Goal: Task Accomplishment & Management: Manage account settings

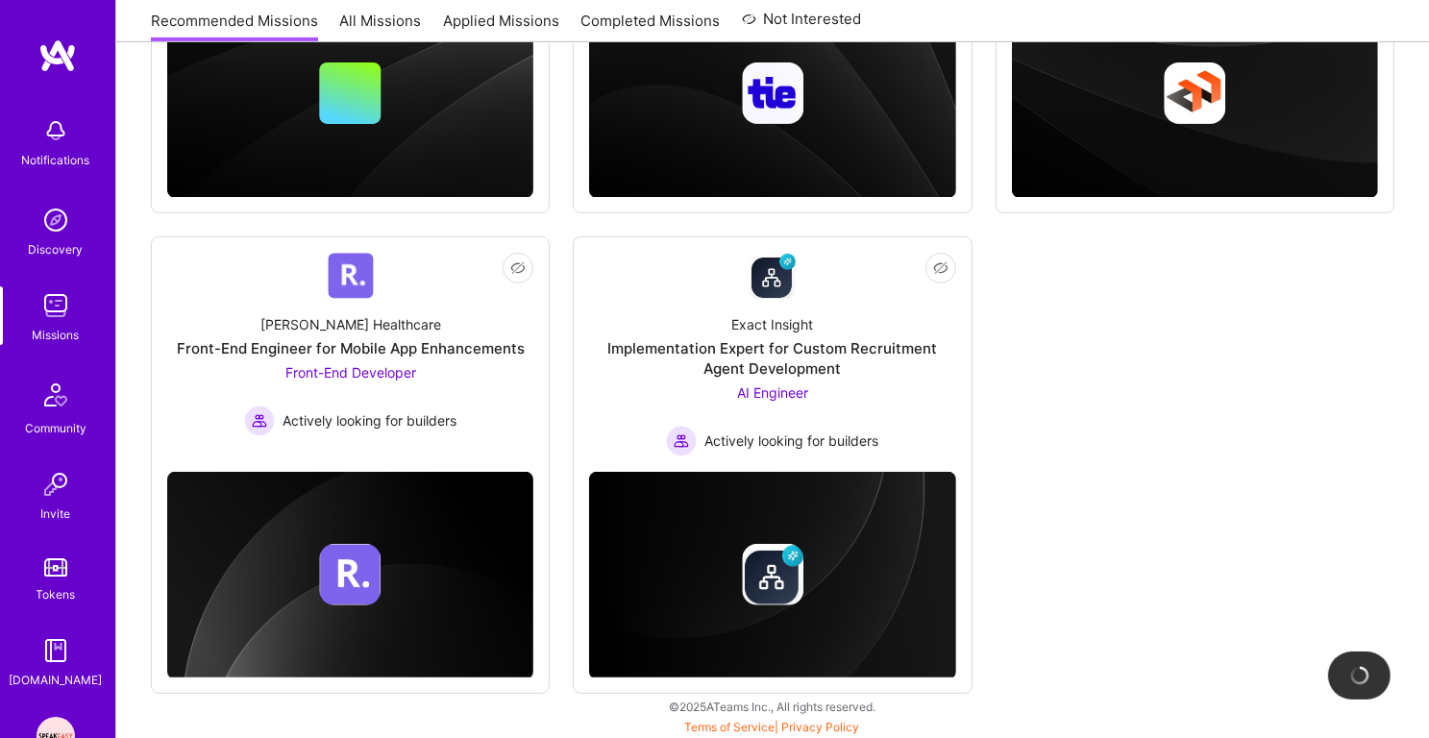
scroll to position [120, 0]
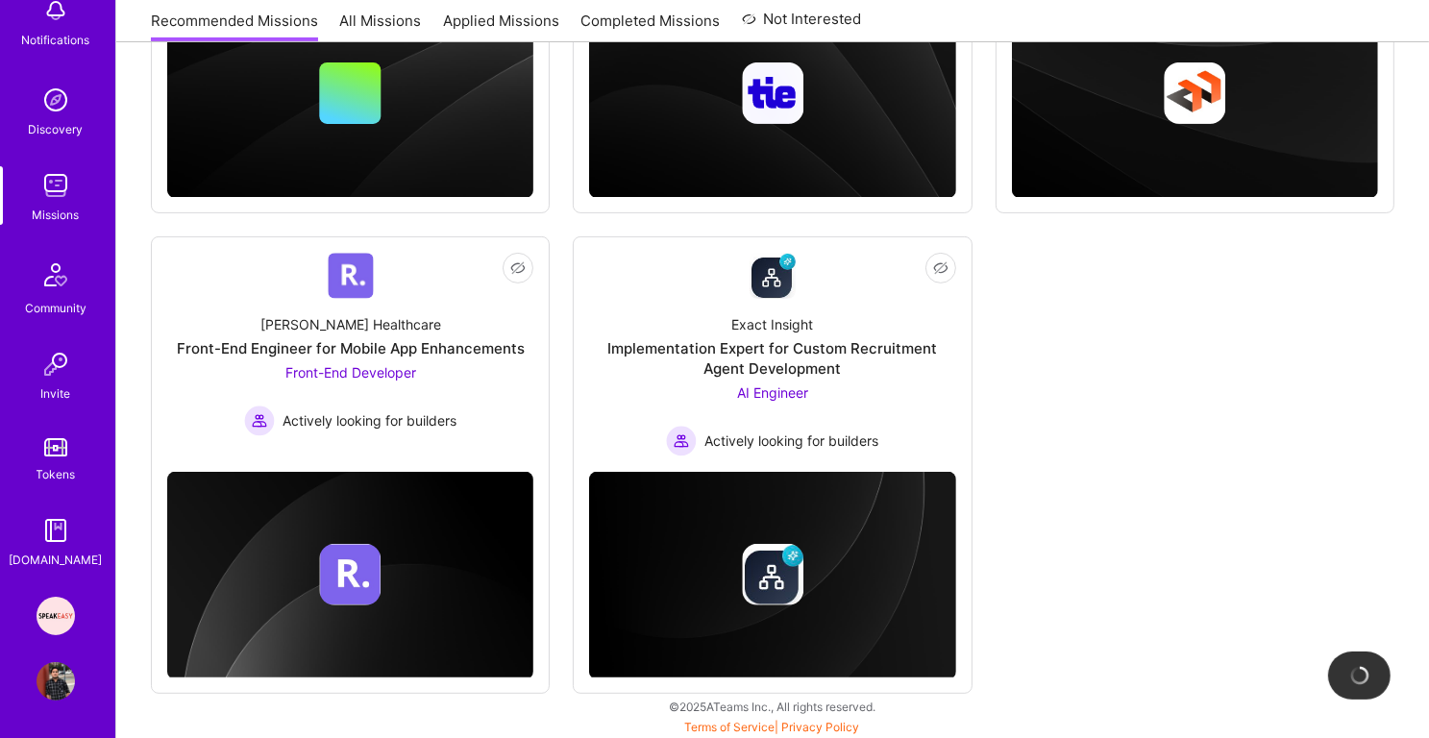
click at [59, 674] on img at bounding box center [56, 681] width 38 height 38
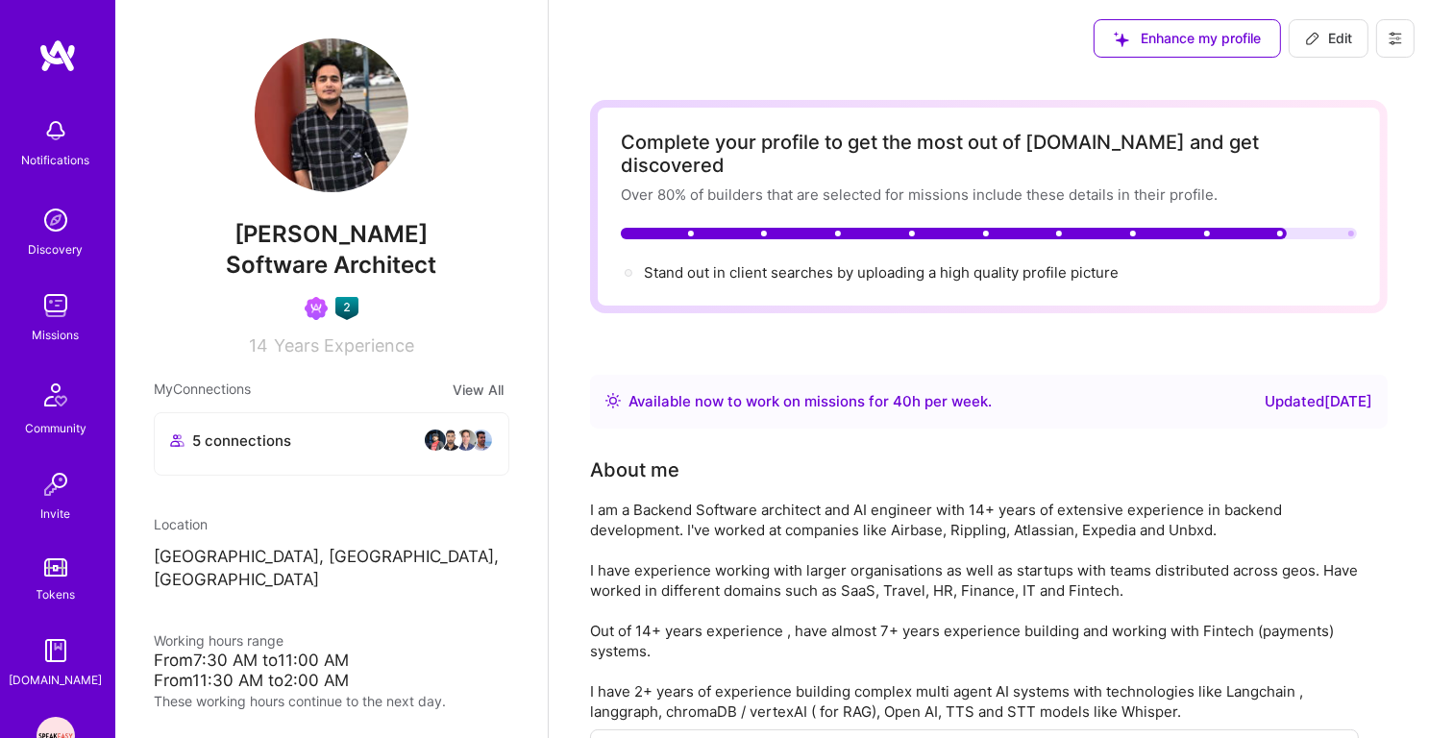
click at [56, 313] on img at bounding box center [56, 305] width 38 height 38
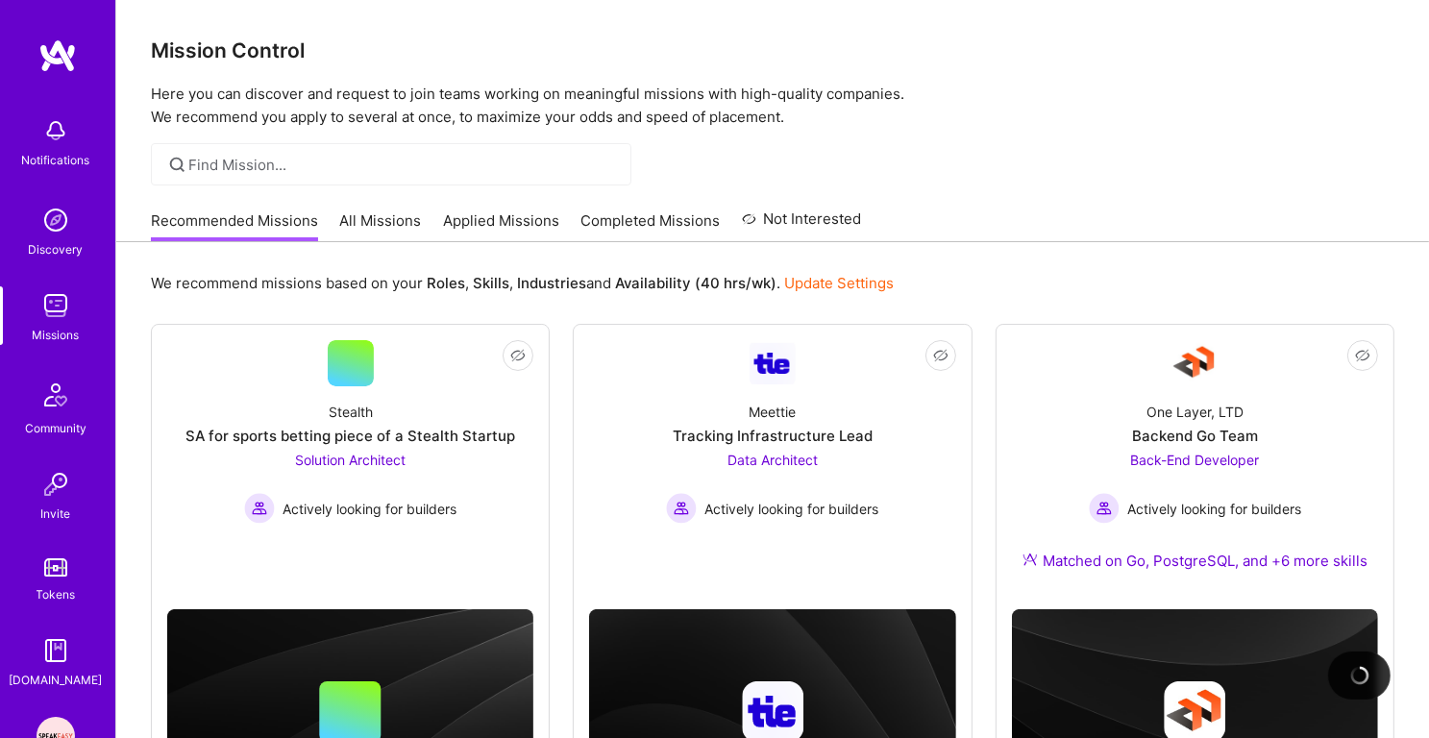
click at [57, 224] on img at bounding box center [56, 220] width 38 height 38
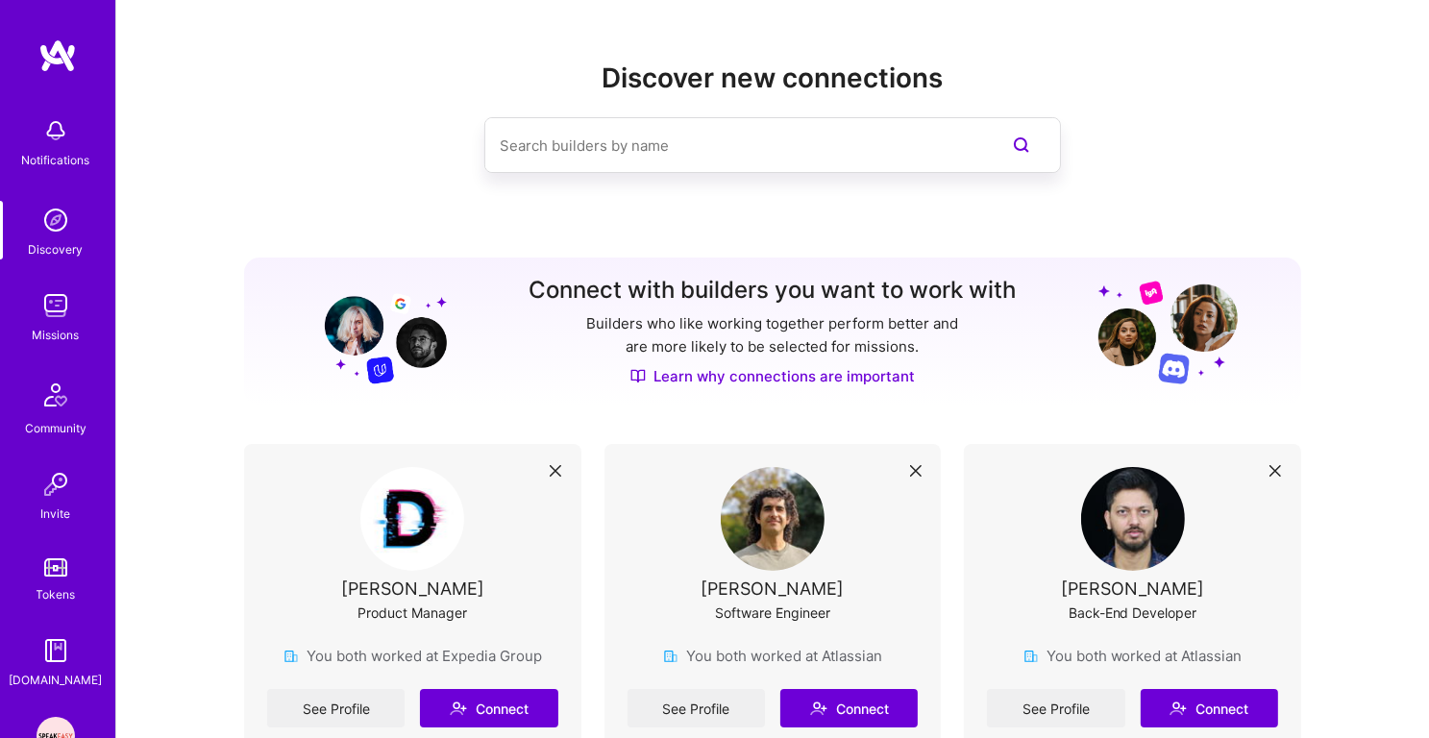
click at [62, 304] on img at bounding box center [56, 305] width 38 height 38
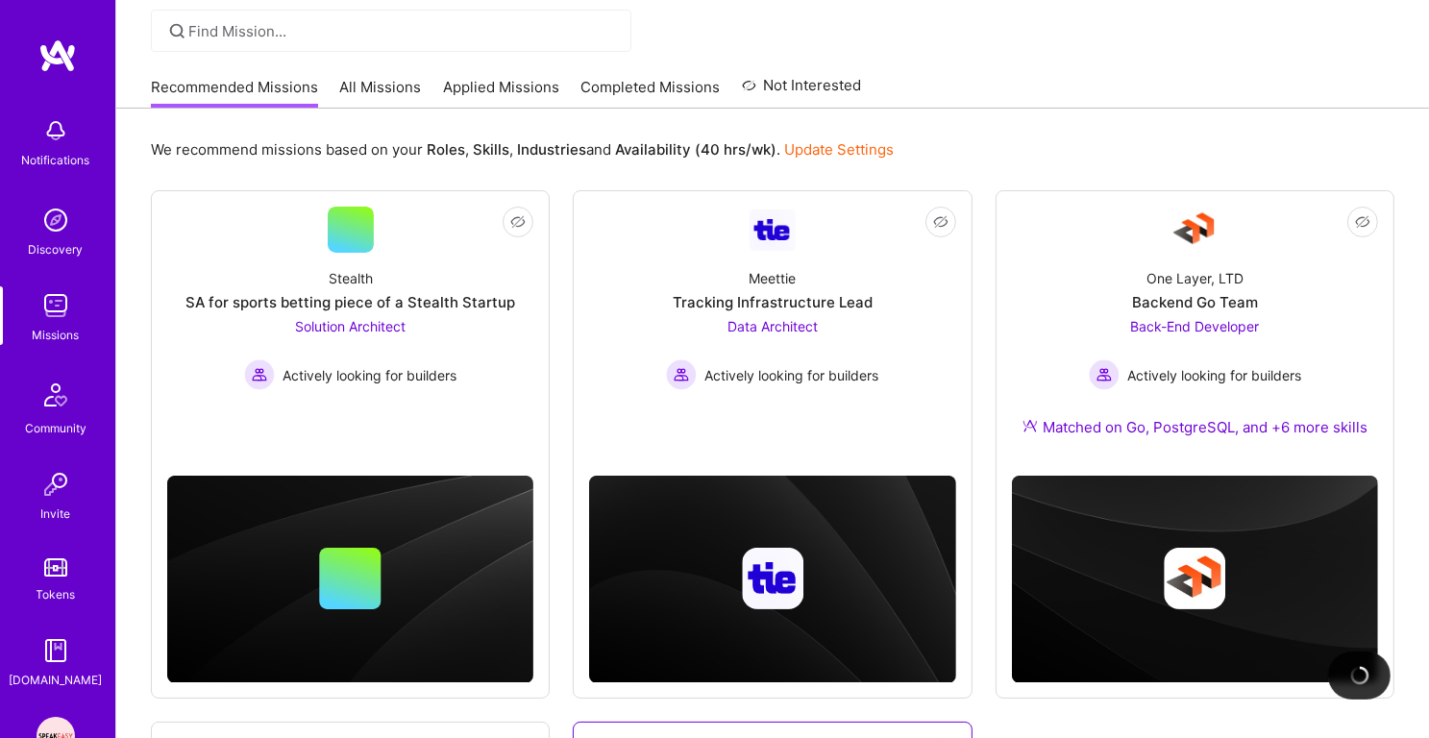
scroll to position [11, 0]
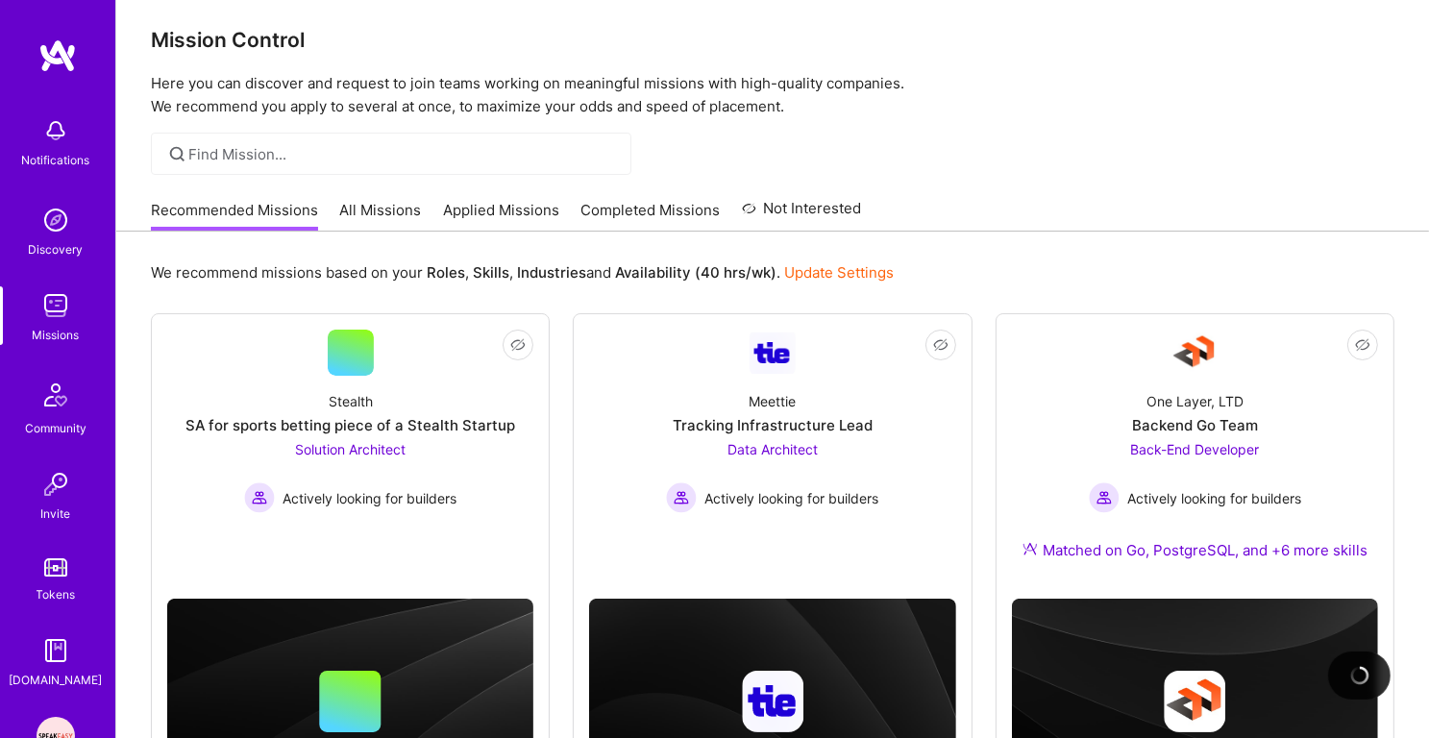
click at [501, 218] on link "Applied Missions" at bounding box center [501, 216] width 116 height 32
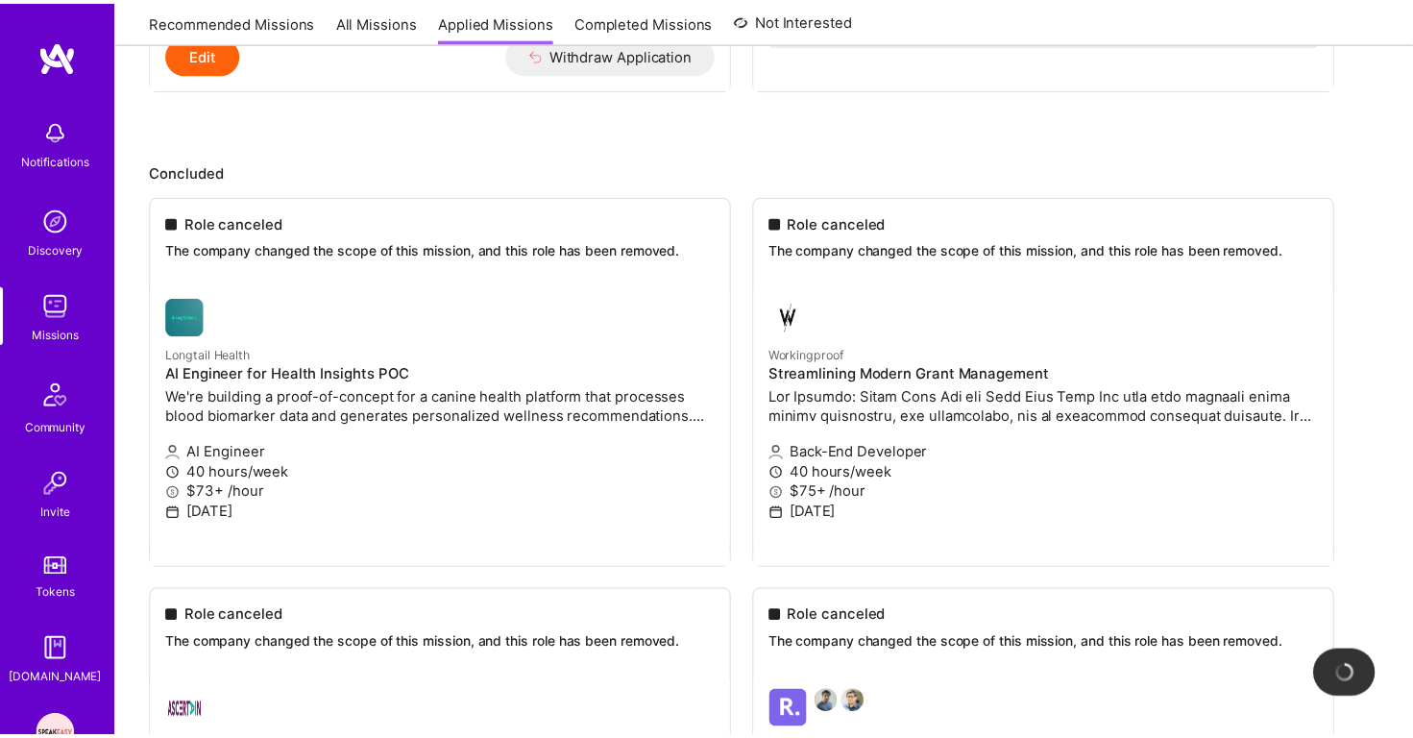
scroll to position [1677, 0]
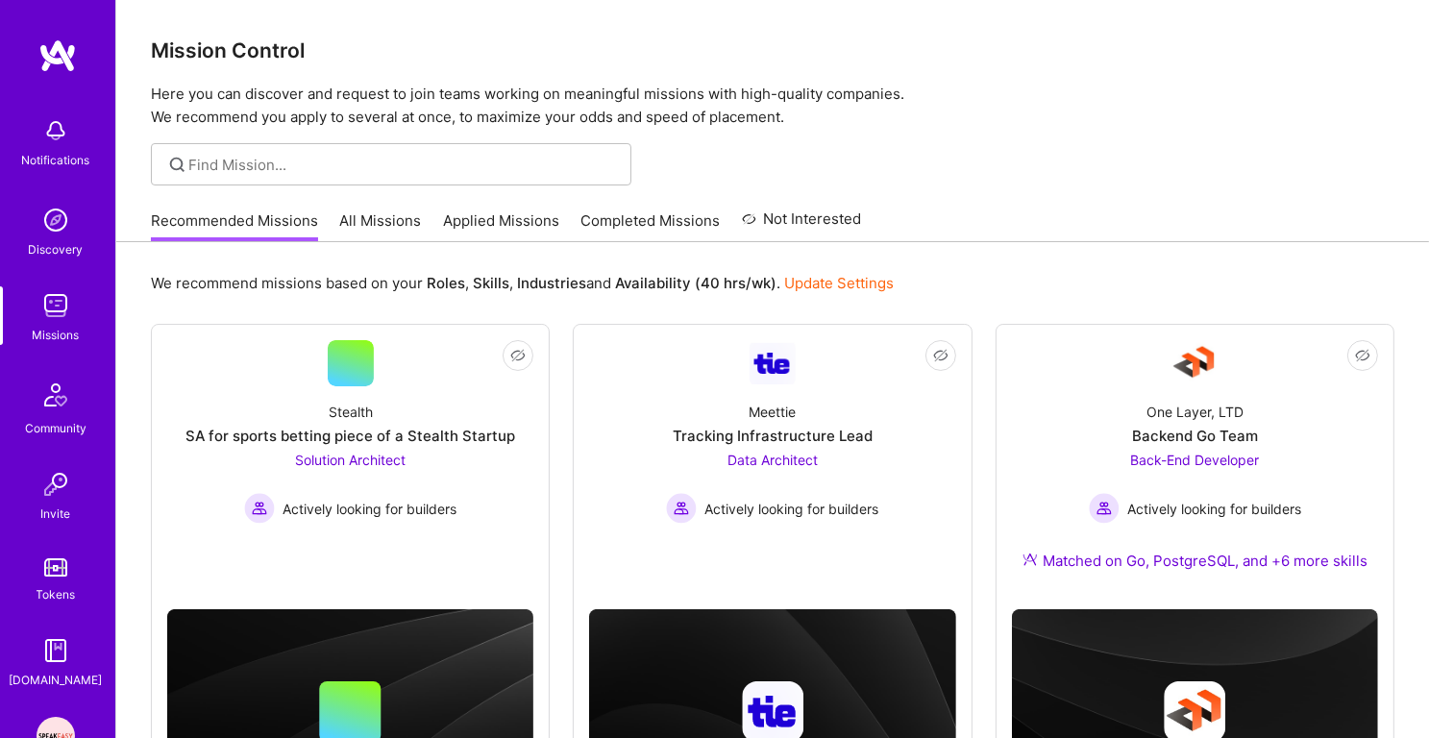
click at [486, 229] on link "Applied Missions" at bounding box center [501, 226] width 116 height 32
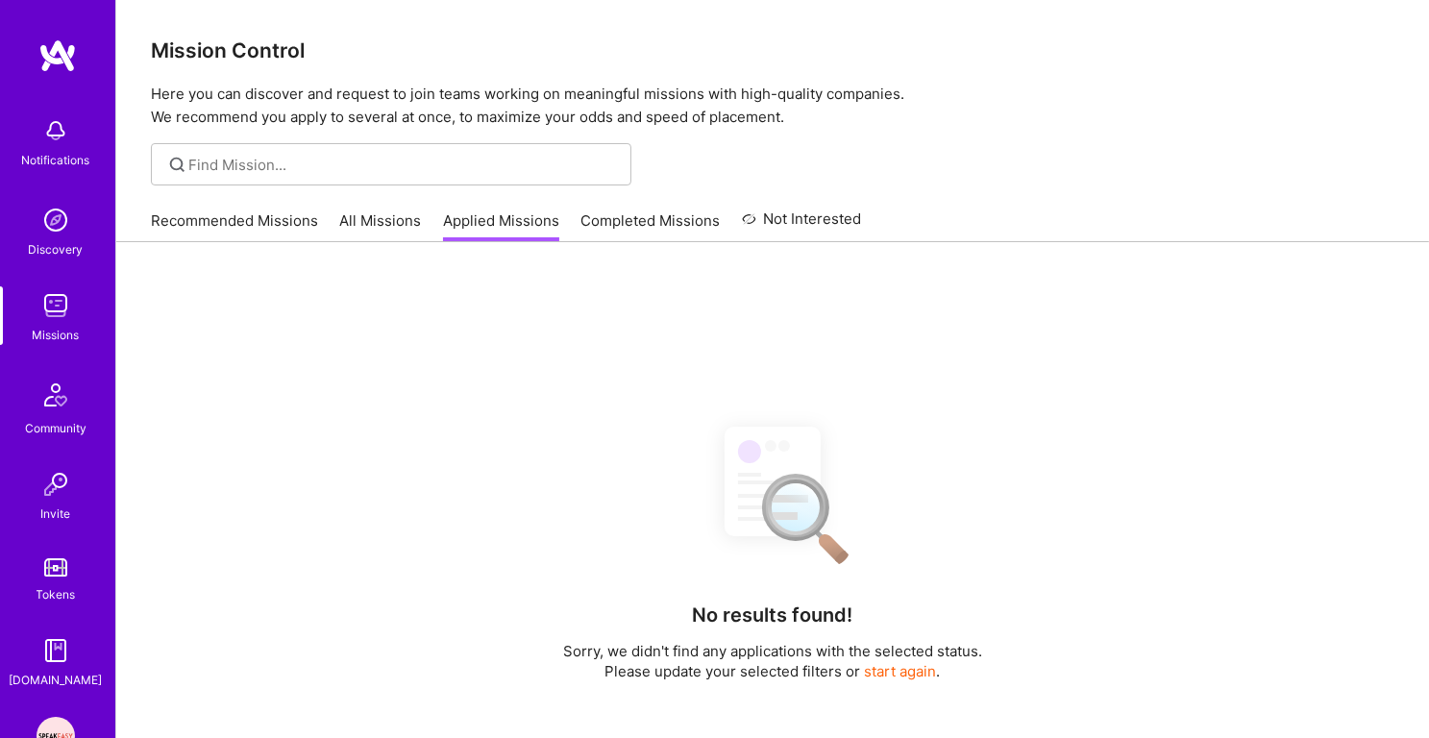
click at [528, 115] on p "Here you can discover and request to join teams working on meaningful missions …" at bounding box center [772, 106] width 1243 height 46
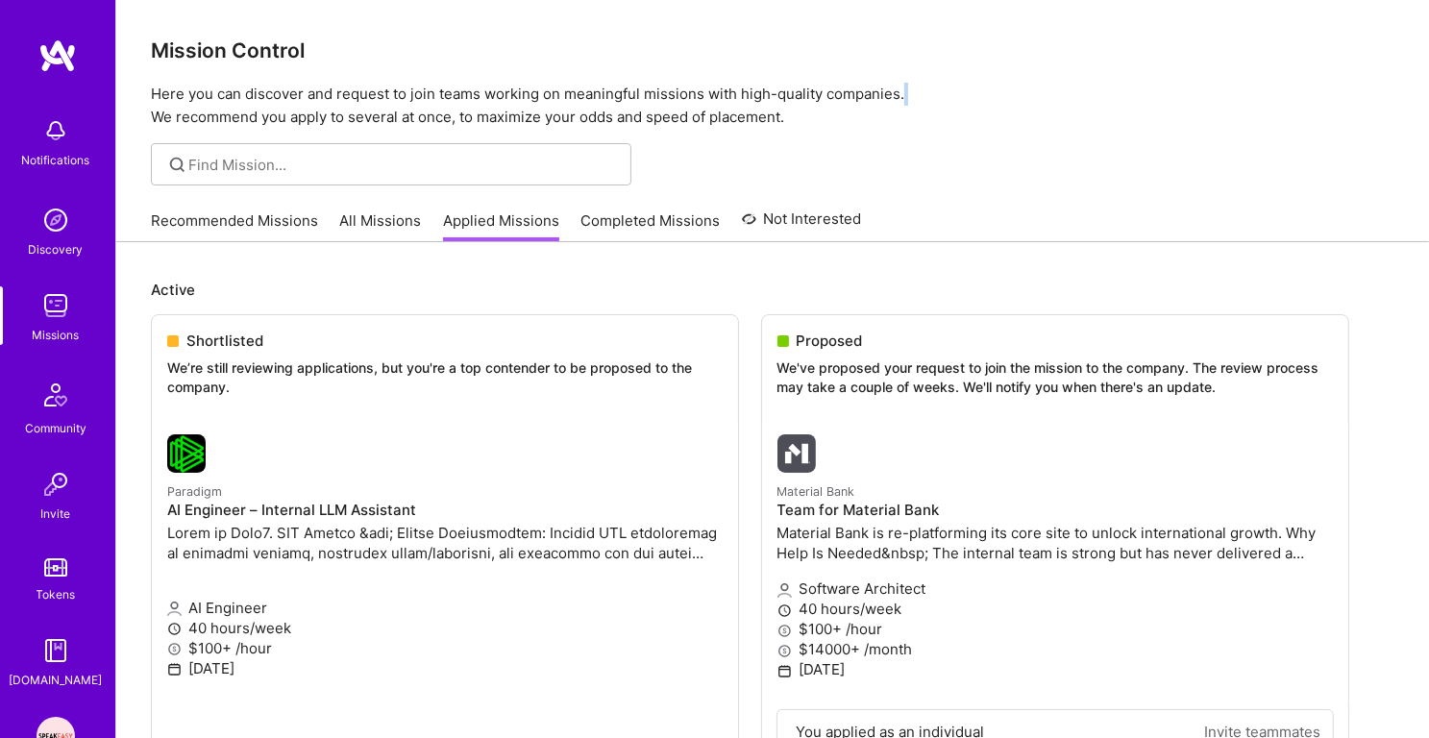
click at [546, 92] on p "Here you can discover and request to join teams working on meaningful missions …" at bounding box center [772, 106] width 1243 height 46
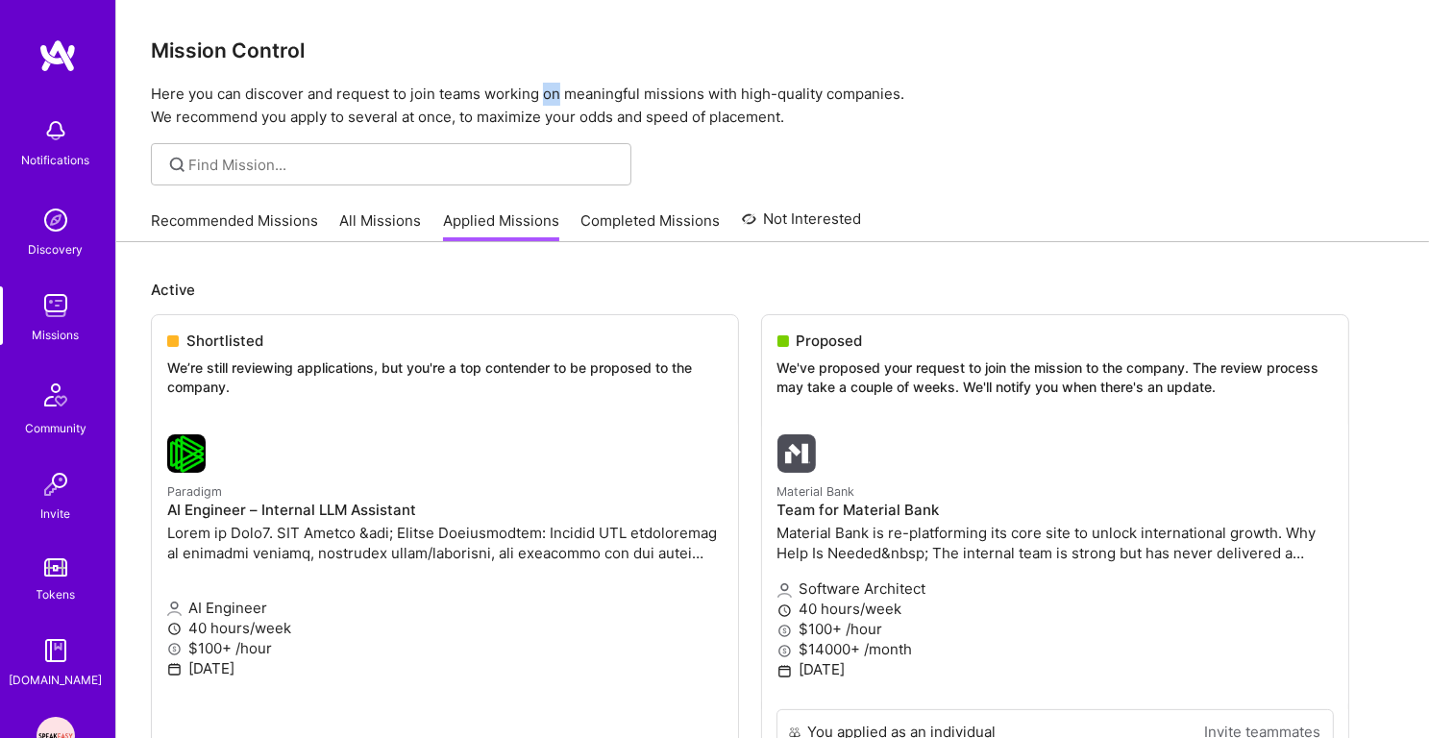
click at [546, 92] on p "Here you can discover and request to join teams working on meaningful missions …" at bounding box center [772, 106] width 1243 height 46
click at [537, 123] on p "Here you can discover and request to join teams working on meaningful missions …" at bounding box center [772, 106] width 1243 height 46
click at [487, 103] on p "Here you can discover and request to join teams working on meaningful missions …" at bounding box center [772, 106] width 1243 height 46
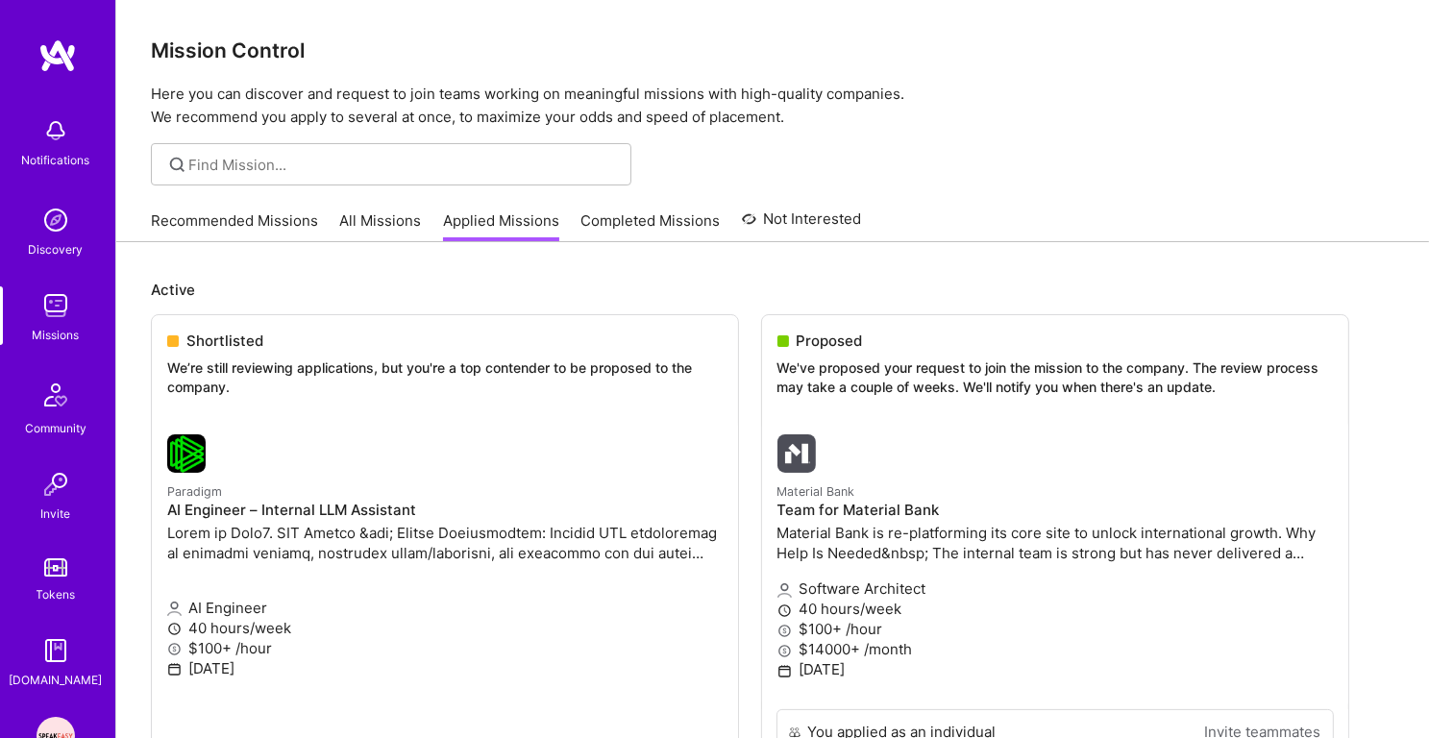
click at [487, 103] on p "Here you can discover and request to join teams working on meaningful missions …" at bounding box center [772, 106] width 1243 height 46
click at [255, 57] on h3 "Mission Control" at bounding box center [772, 50] width 1243 height 24
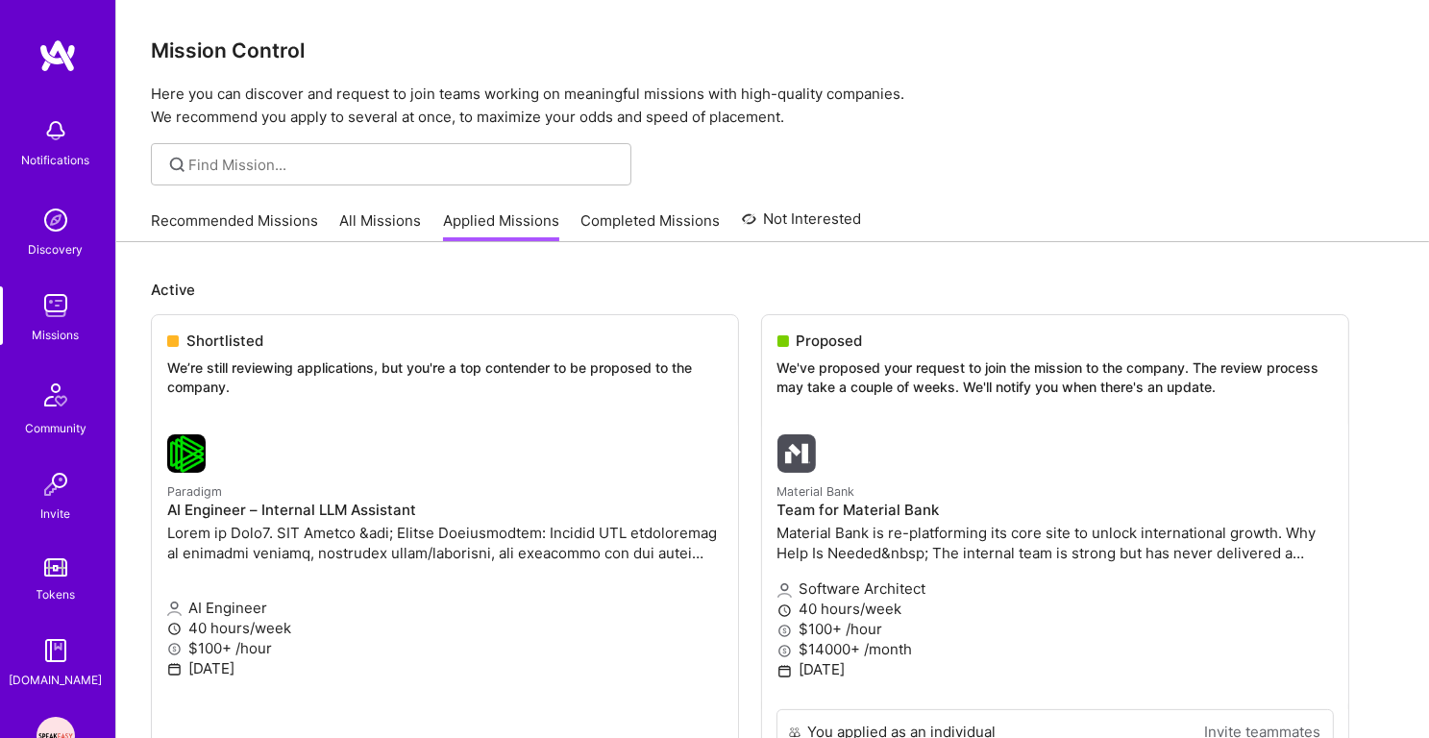
click at [232, 109] on p "Here you can discover and request to join teams working on meaningful missions …" at bounding box center [772, 106] width 1243 height 46
click at [247, 85] on p "Here you can discover and request to join teams working on meaningful missions …" at bounding box center [772, 106] width 1243 height 46
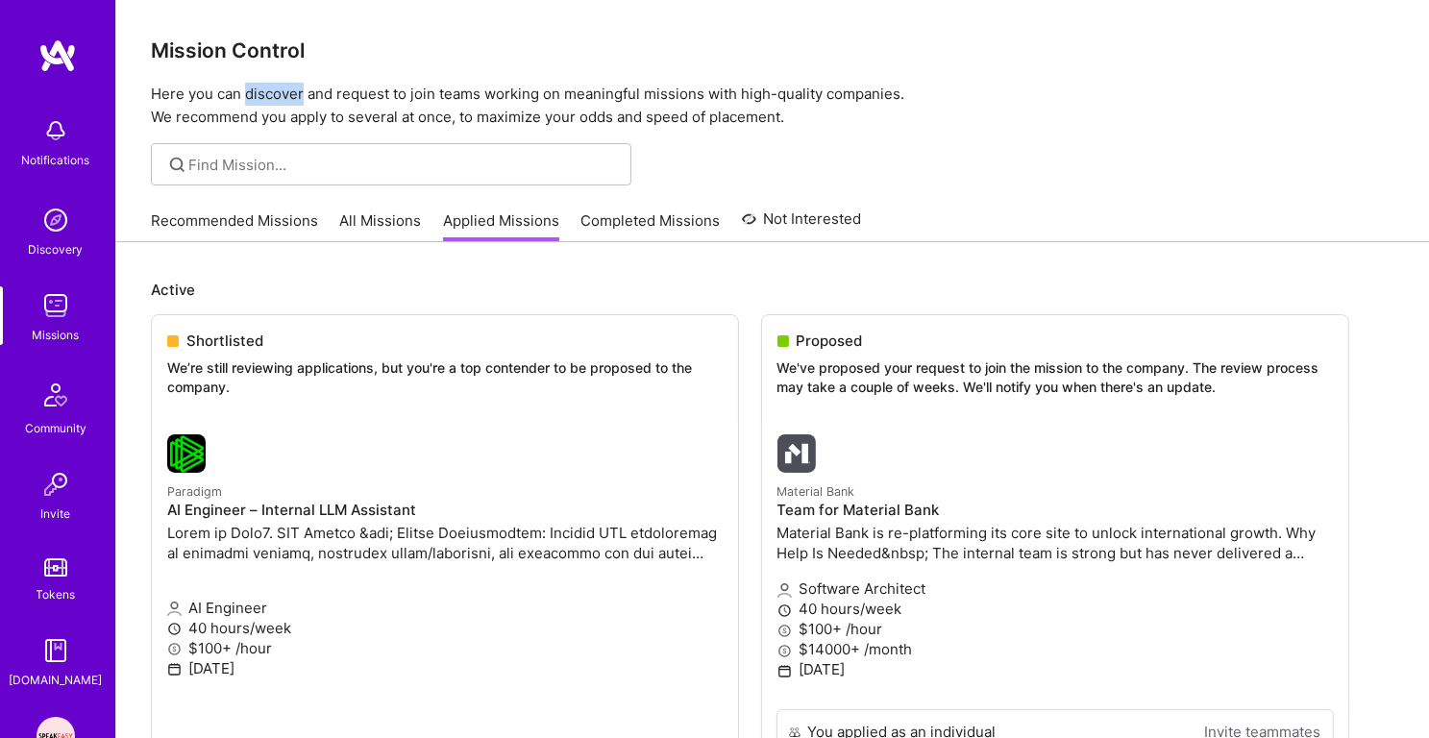
click at [247, 85] on p "Here you can discover and request to join teams working on meaningful missions …" at bounding box center [772, 106] width 1243 height 46
click at [260, 41] on h3 "Mission Control" at bounding box center [772, 50] width 1243 height 24
click at [247, 86] on p "Here you can discover and request to join teams working on meaningful missions …" at bounding box center [772, 106] width 1243 height 46
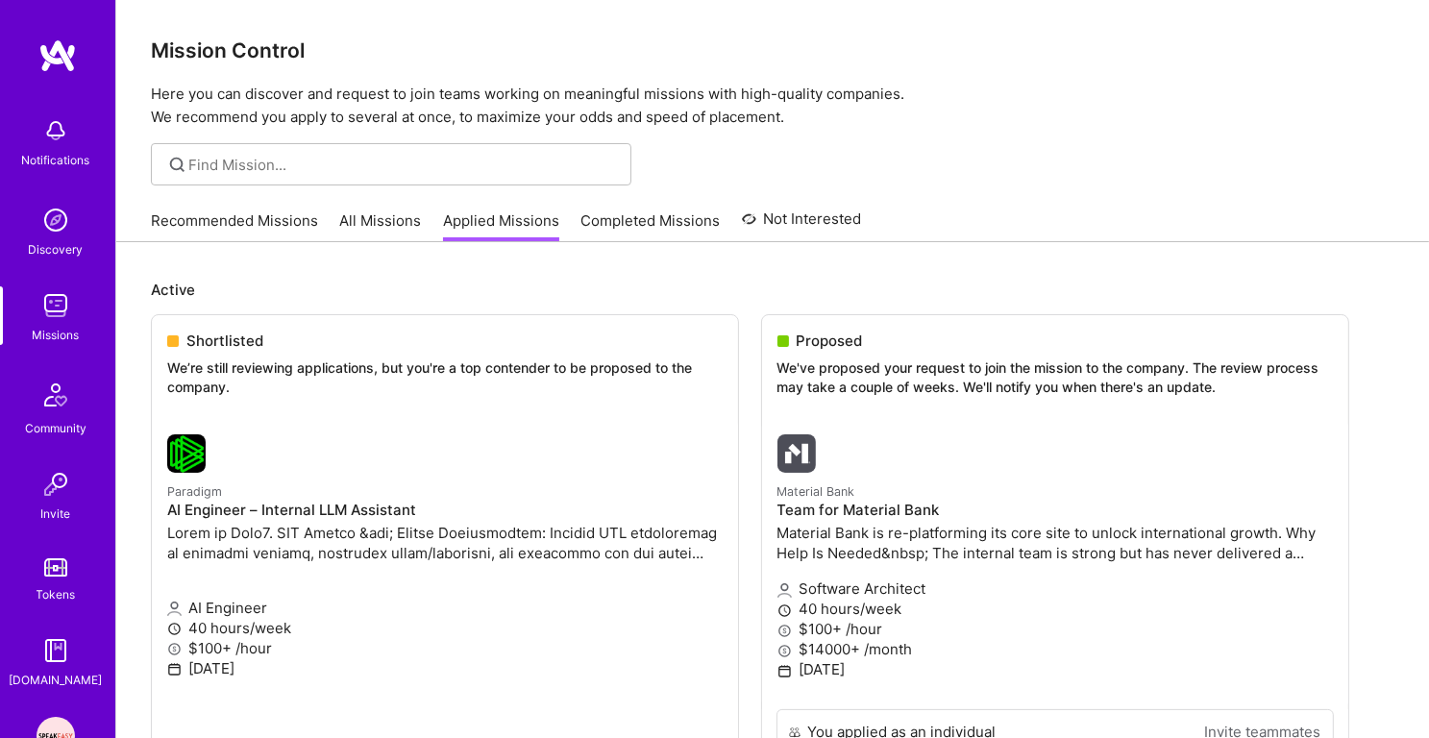
click at [247, 86] on p "Here you can discover and request to join teams working on meaningful missions …" at bounding box center [772, 106] width 1243 height 46
click at [242, 112] on p "Here you can discover and request to join teams working on meaningful missions …" at bounding box center [772, 106] width 1243 height 46
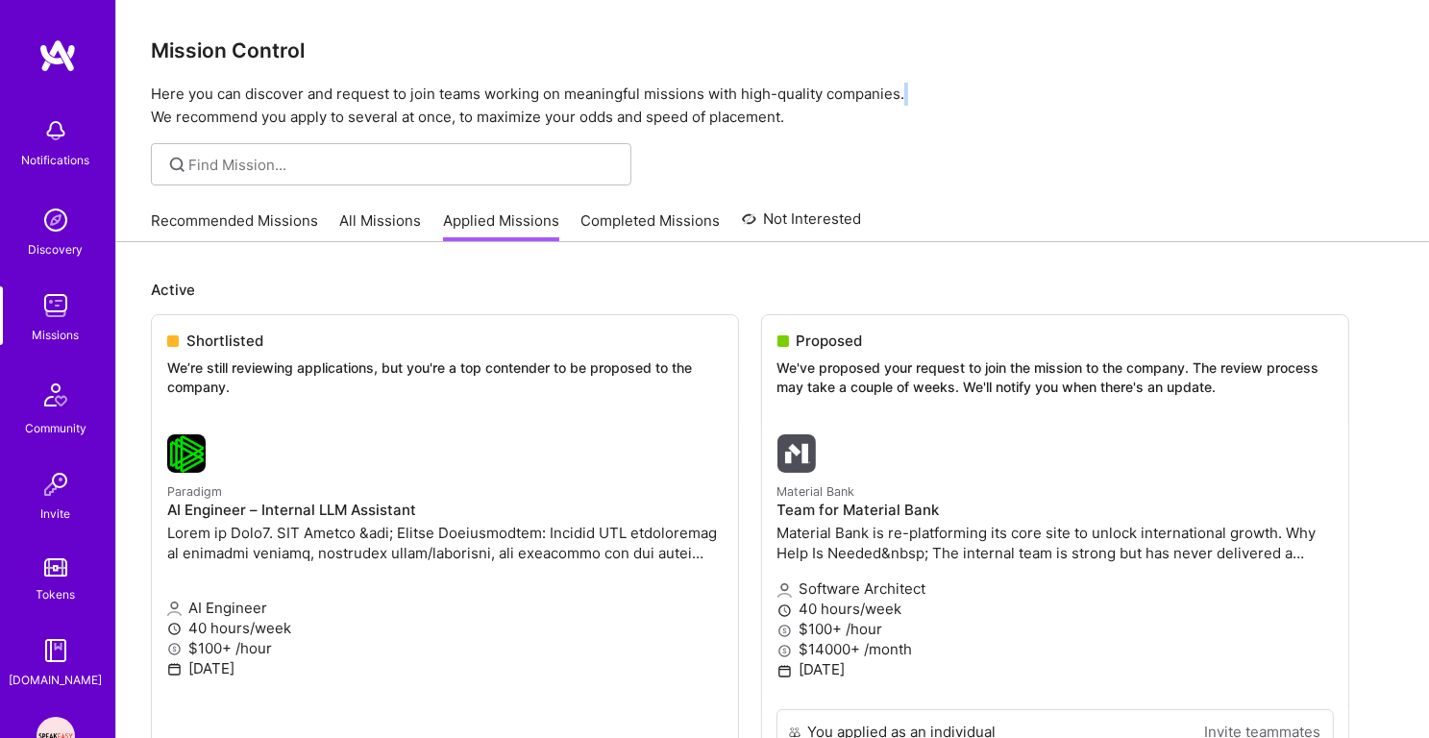
click at [266, 90] on p "Here you can discover and request to join teams working on meaningful missions …" at bounding box center [772, 106] width 1243 height 46
click at [278, 30] on div "Mission Control Here you can discover and request to join teams working on mean…" at bounding box center [772, 64] width 1313 height 129
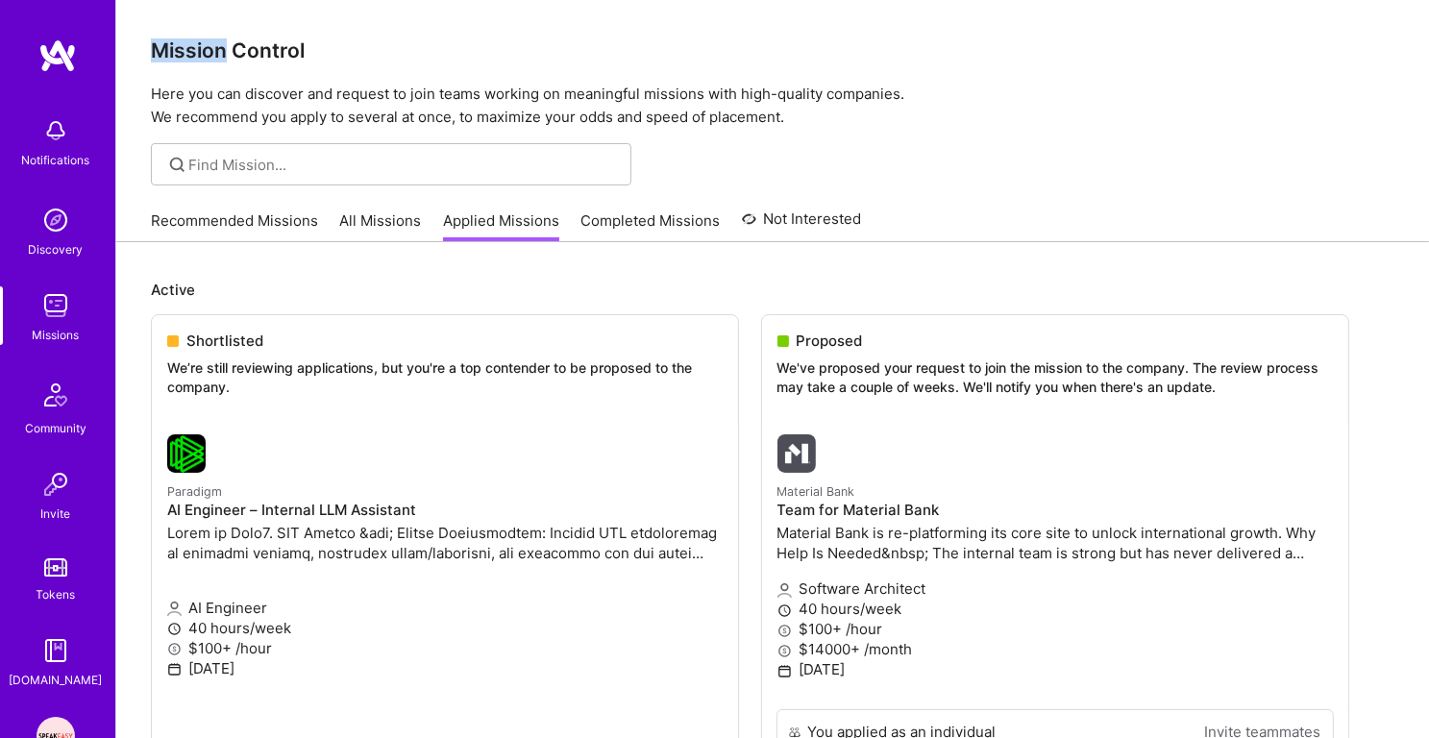
click at [278, 30] on div "Mission Control Here you can discover and request to join teams working on mean…" at bounding box center [772, 64] width 1313 height 129
click at [273, 93] on p "Here you can discover and request to join teams working on meaningful missions …" at bounding box center [772, 106] width 1243 height 46
click at [271, 120] on p "Here you can discover and request to join teams working on meaningful missions …" at bounding box center [772, 106] width 1243 height 46
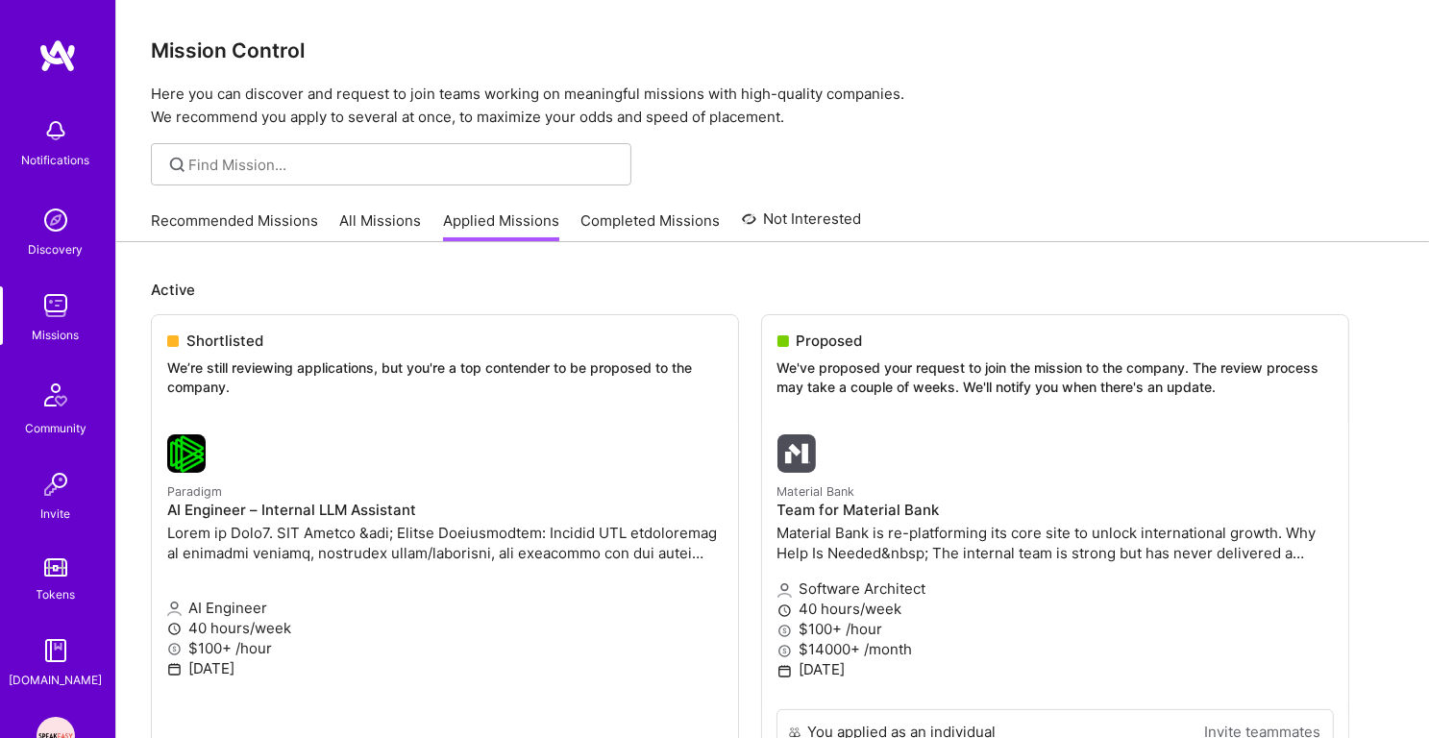
click at [271, 120] on p "Here you can discover and request to join teams working on meaningful missions …" at bounding box center [772, 106] width 1243 height 46
click at [288, 82] on div "Mission Control Here you can discover and request to join teams working on mean…" at bounding box center [772, 64] width 1313 height 129
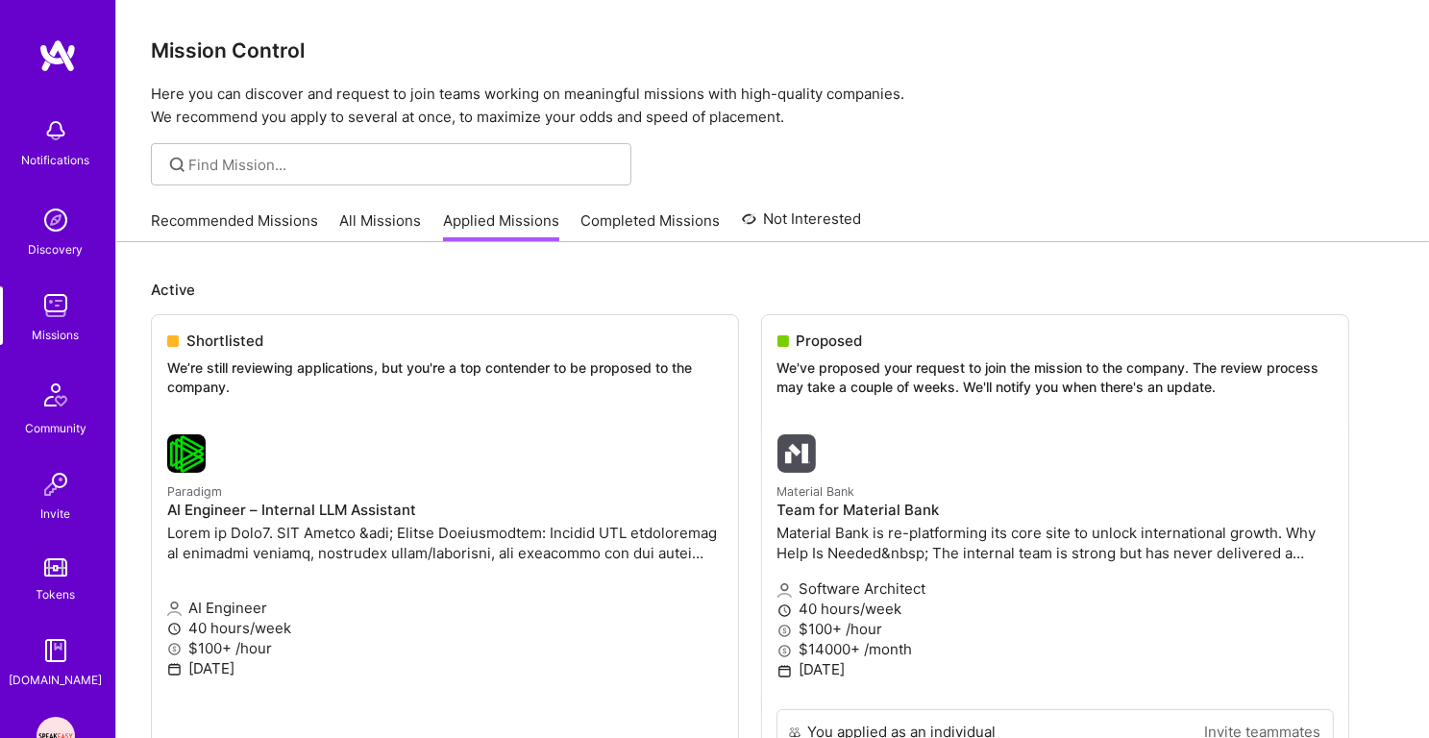
click at [305, 26] on div "Mission Control Here you can discover and request to join teams working on mean…" at bounding box center [772, 64] width 1313 height 129
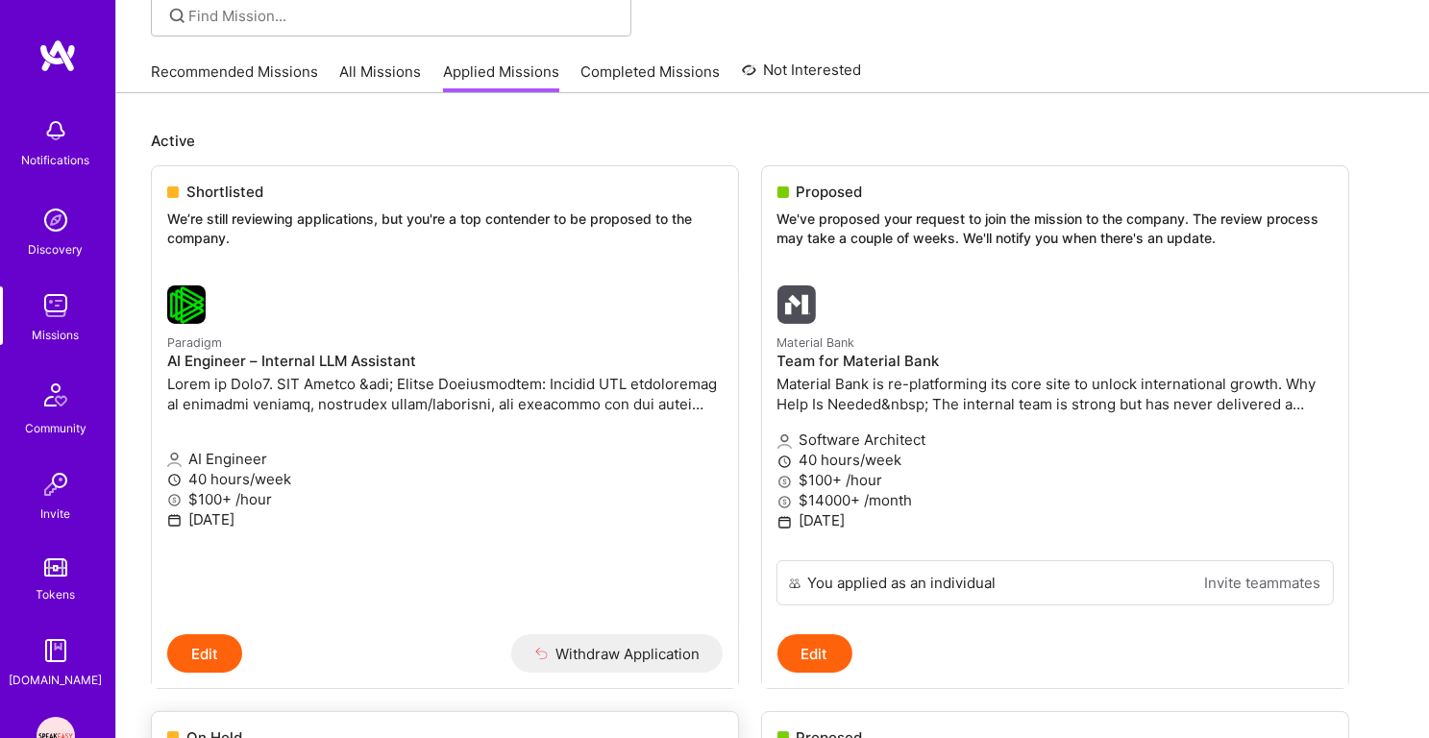
scroll to position [146, 0]
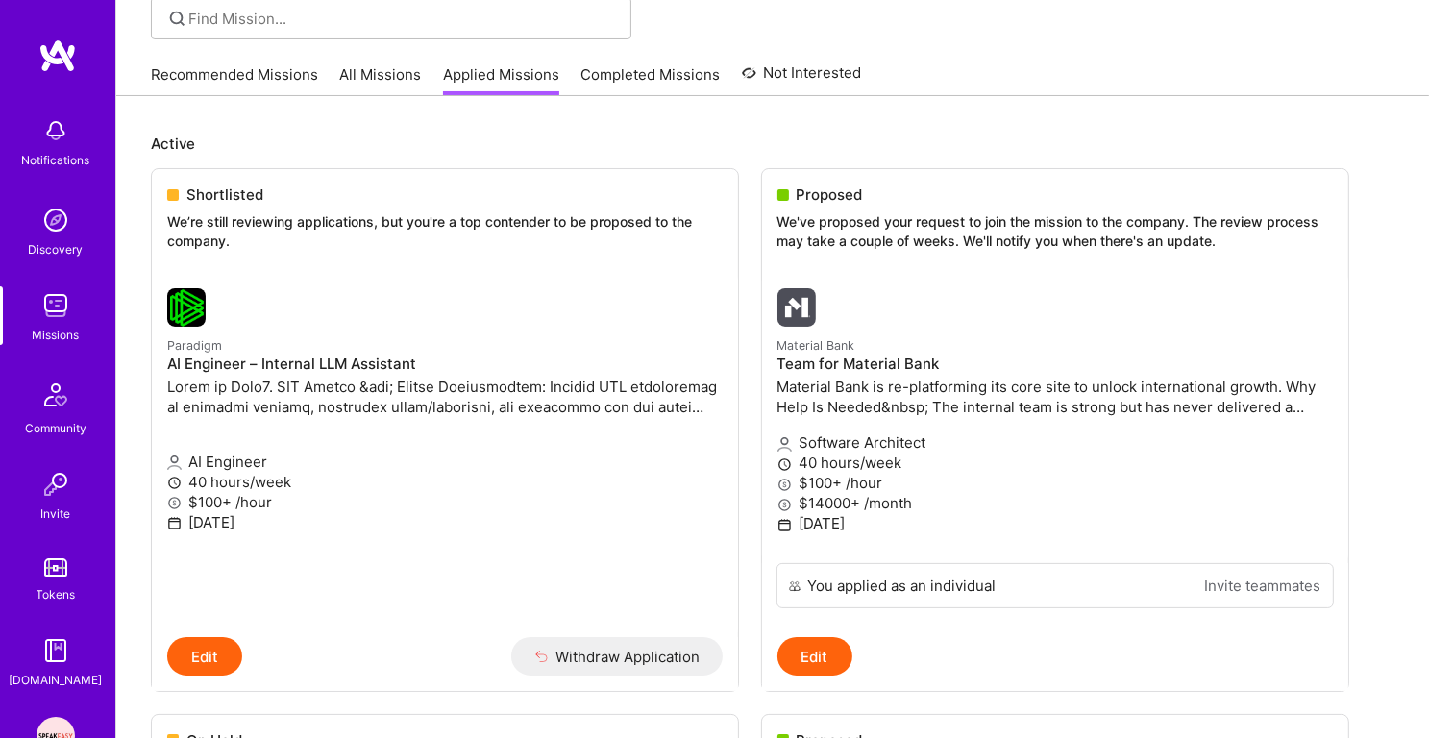
click at [248, 77] on link "Recommended Missions" at bounding box center [234, 80] width 167 height 32
